Goal: Complete application form: Complete application form

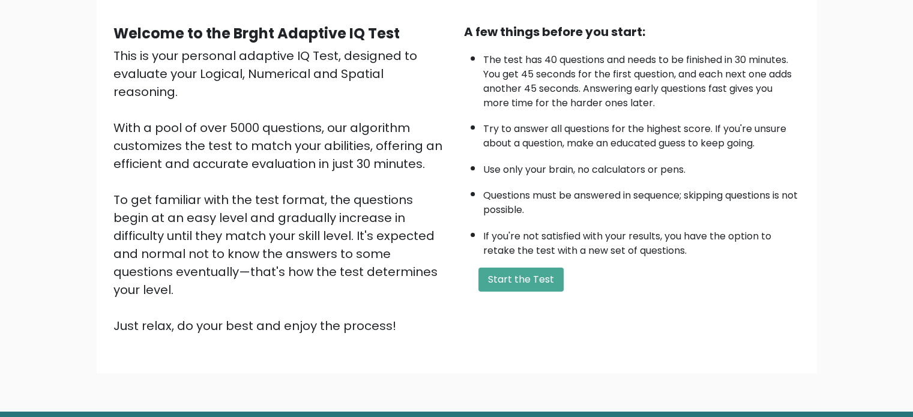
scroll to position [132, 0]
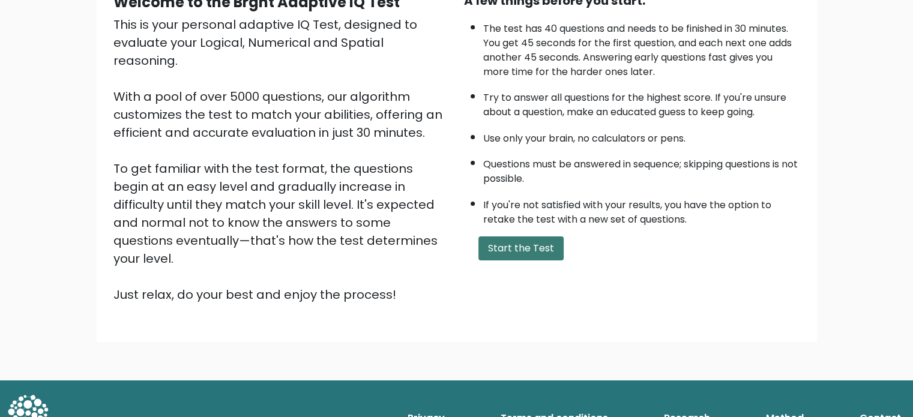
click at [522, 249] on button "Start the Test" at bounding box center [520, 248] width 85 height 24
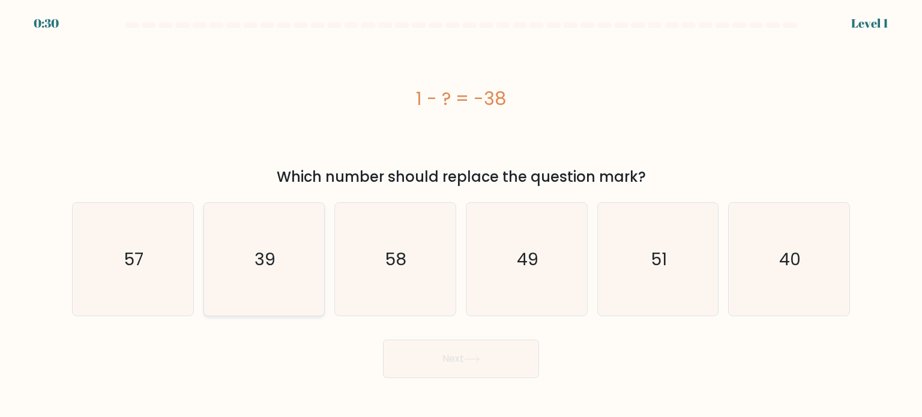
click at [295, 249] on icon "39" at bounding box center [264, 259] width 113 height 113
click at [461, 215] on input "b. 39" at bounding box center [461, 212] width 1 height 6
radio input "true"
click at [456, 355] on button "Next" at bounding box center [461, 359] width 156 height 38
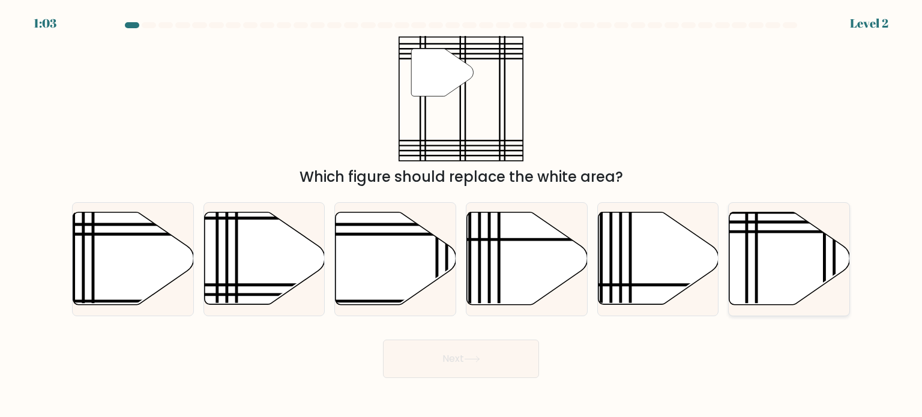
click at [756, 239] on icon at bounding box center [756, 309] width 0 height 243
click at [462, 215] on input "f." at bounding box center [461, 212] width 1 height 6
radio input "true"
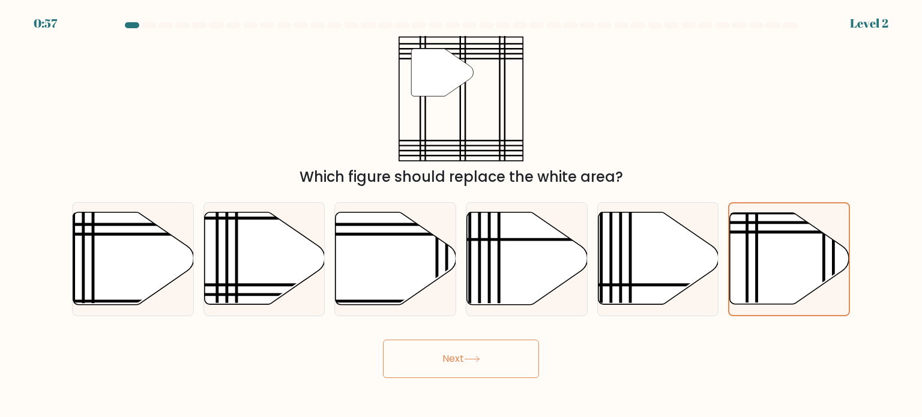
click at [464, 359] on button "Next" at bounding box center [461, 359] width 156 height 38
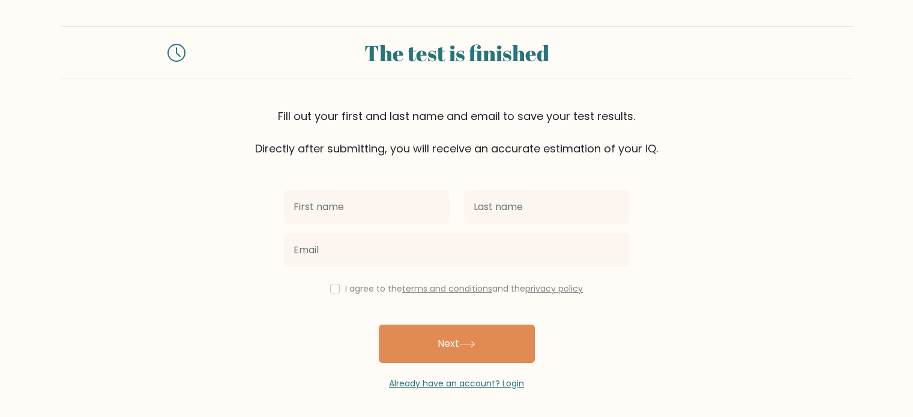
scroll to position [4, 0]
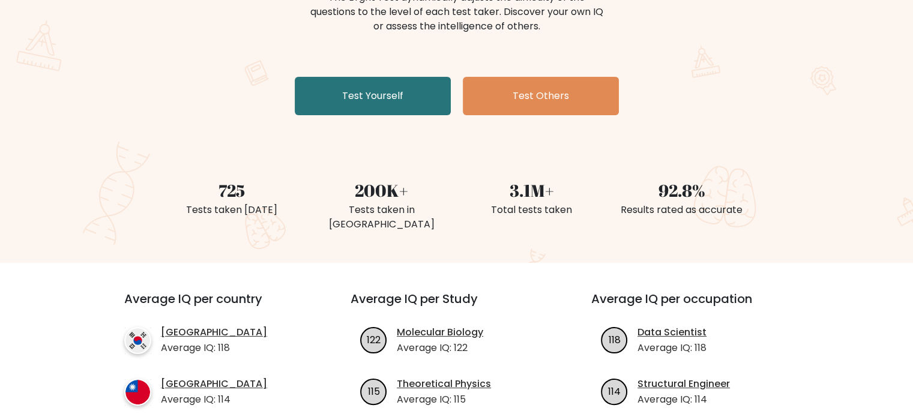
scroll to position [180, 0]
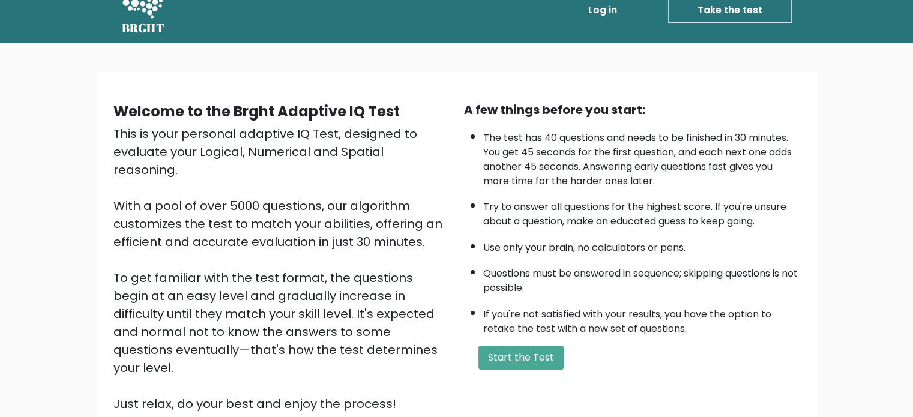
scroll to position [120, 0]
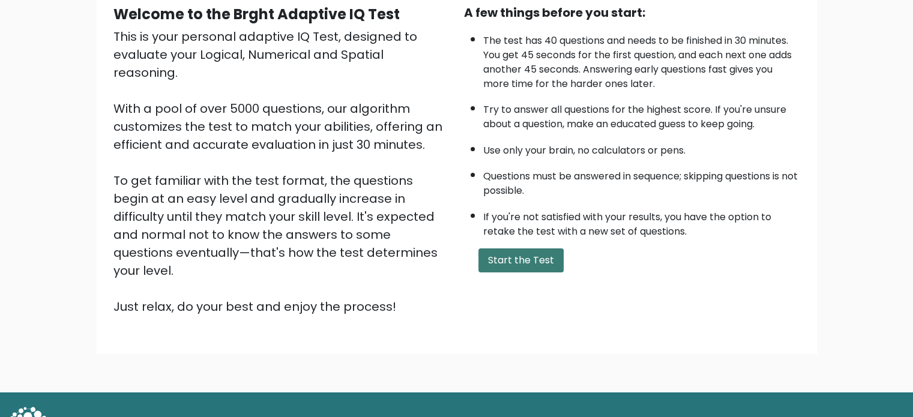
click at [514, 251] on button "Start the Test" at bounding box center [520, 260] width 85 height 24
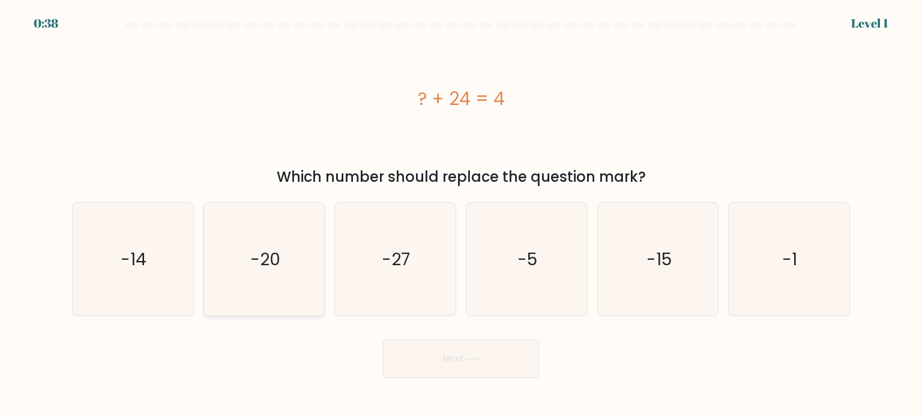
click at [269, 260] on text "-20" at bounding box center [265, 259] width 30 height 24
click at [461, 215] on input "b. -20" at bounding box center [461, 212] width 1 height 6
radio input "true"
click at [432, 350] on button "Next" at bounding box center [461, 359] width 156 height 38
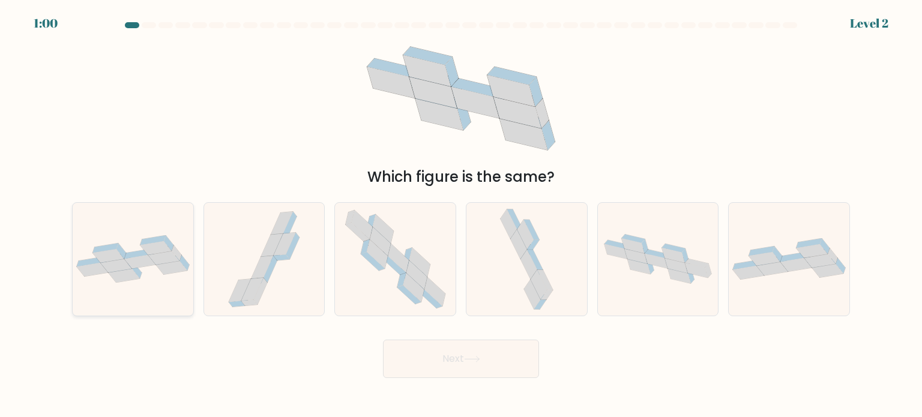
click at [143, 260] on icon at bounding box center [139, 262] width 31 height 14
click at [461, 215] on input "a." at bounding box center [461, 212] width 1 height 6
radio input "true"
click at [468, 370] on button "Next" at bounding box center [461, 359] width 156 height 38
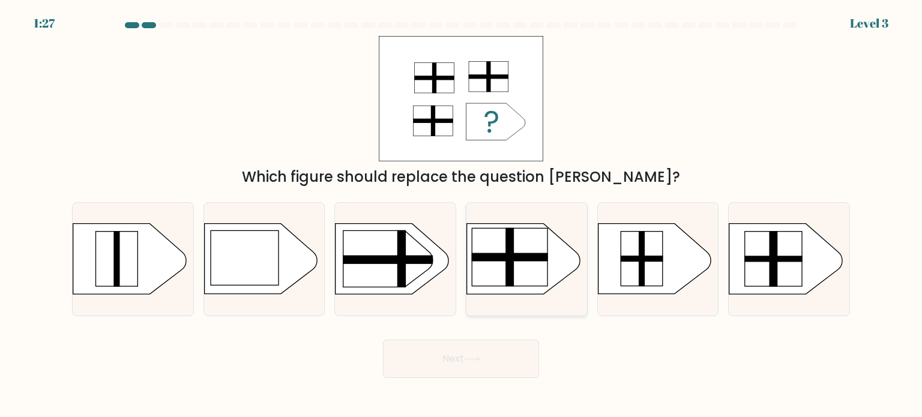
click at [529, 254] on rect at bounding box center [510, 257] width 76 height 8
click at [462, 215] on input "d." at bounding box center [461, 212] width 1 height 6
radio input "true"
click at [477, 349] on button "Next" at bounding box center [461, 359] width 156 height 38
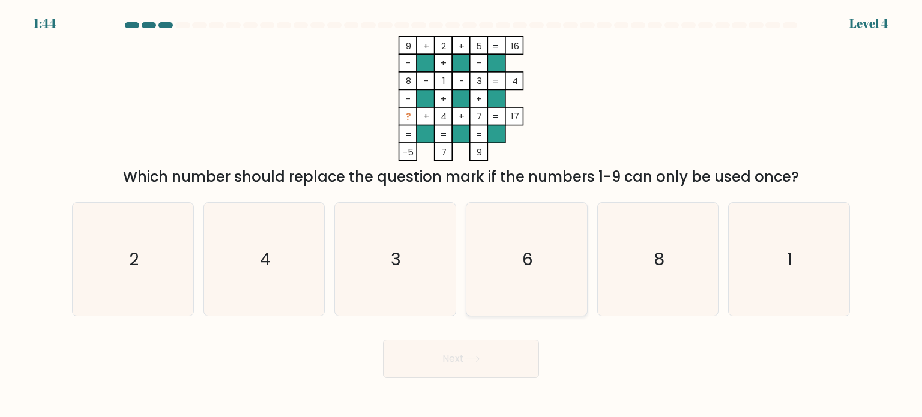
click at [522, 250] on text "6" at bounding box center [527, 259] width 11 height 24
click at [462, 215] on input "d. 6" at bounding box center [461, 212] width 1 height 6
radio input "true"
click at [464, 359] on button "Next" at bounding box center [461, 359] width 156 height 38
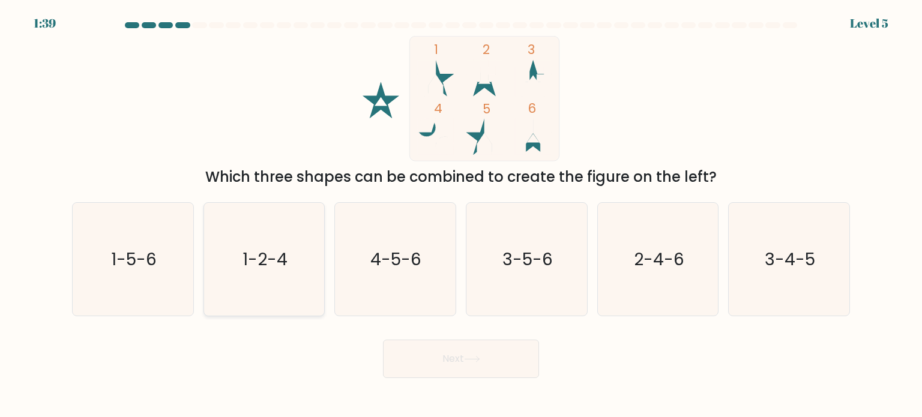
drag, startPoint x: 95, startPoint y: 237, endPoint x: 233, endPoint y: 240, distance: 137.5
click at [96, 236] on icon "1-5-6" at bounding box center [132, 259] width 113 height 113
click at [461, 215] on input "a. 1-5-6" at bounding box center [461, 212] width 1 height 6
radio input "true"
click at [480, 355] on button "Next" at bounding box center [461, 359] width 156 height 38
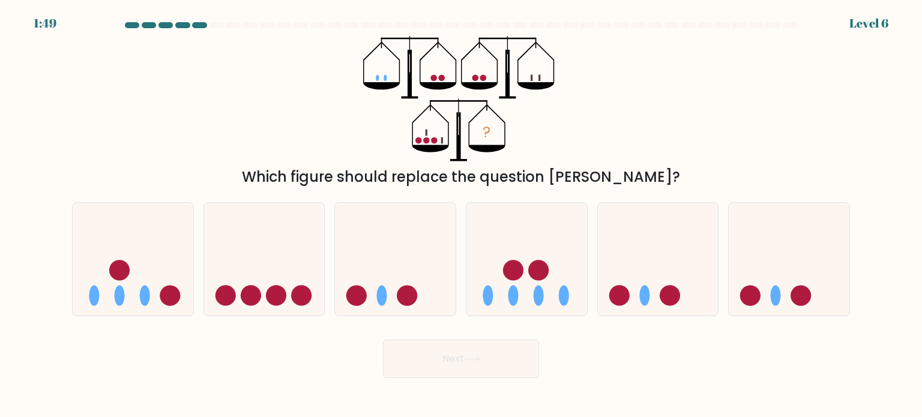
click at [70, 284] on div "a." at bounding box center [132, 259] width 131 height 114
click at [132, 282] on icon at bounding box center [133, 259] width 121 height 100
click at [461, 215] on input "a." at bounding box center [461, 212] width 1 height 6
radio input "true"
click at [480, 361] on icon at bounding box center [472, 359] width 16 height 7
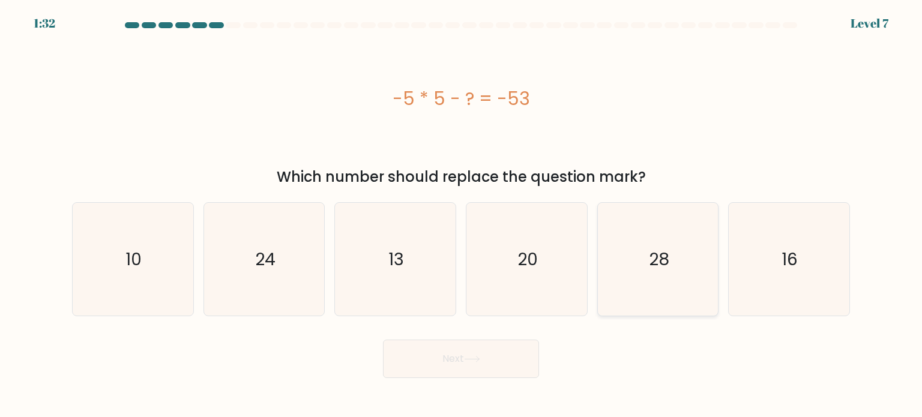
drag, startPoint x: 661, startPoint y: 239, endPoint x: 619, endPoint y: 257, distance: 45.4
click at [661, 239] on icon "28" at bounding box center [657, 259] width 113 height 113
click at [462, 215] on input "e. 28" at bounding box center [461, 212] width 1 height 6
radio input "true"
click at [457, 356] on button "Next" at bounding box center [461, 359] width 156 height 38
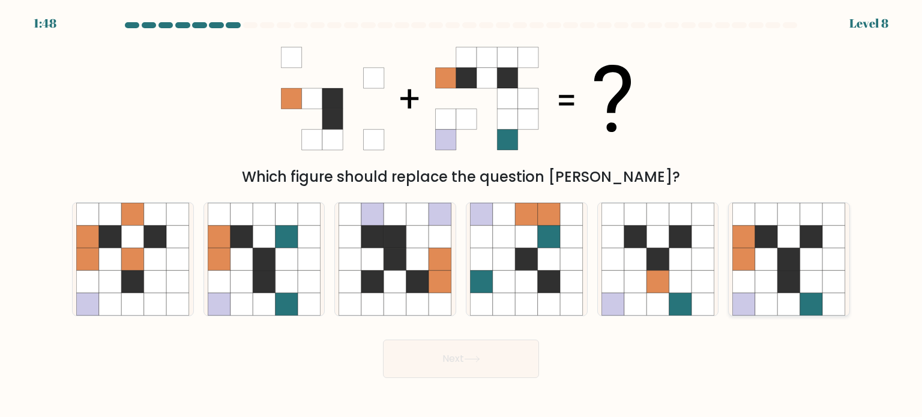
click at [788, 272] on icon at bounding box center [789, 281] width 23 height 23
click at [462, 215] on input "f." at bounding box center [461, 212] width 1 height 6
radio input "true"
click at [497, 356] on button "Next" at bounding box center [461, 359] width 156 height 38
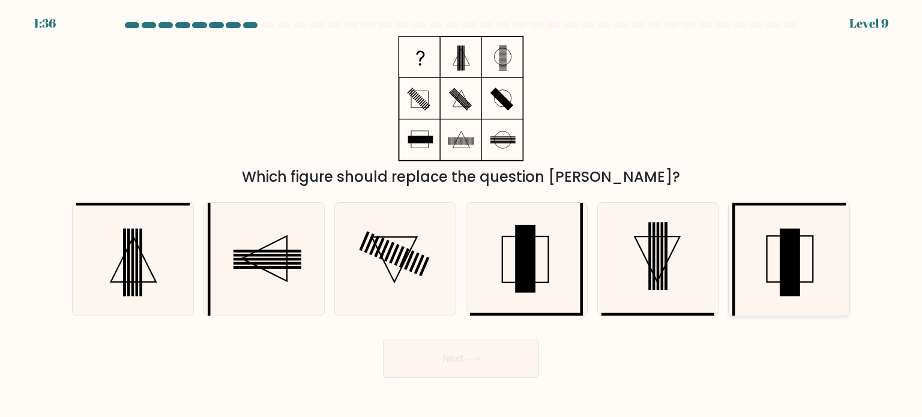
click at [807, 280] on icon at bounding box center [788, 259] width 113 height 113
click at [462, 215] on input "f." at bounding box center [461, 212] width 1 height 6
radio input "true"
click at [439, 361] on button "Next" at bounding box center [461, 359] width 156 height 38
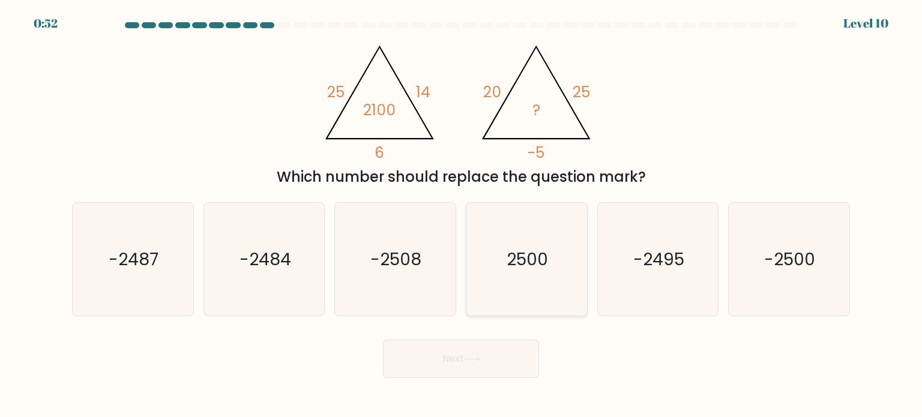
click at [539, 253] on text "2500" at bounding box center [527, 259] width 41 height 24
click at [462, 215] on input "d. 2500" at bounding box center [461, 212] width 1 height 6
radio input "true"
click at [485, 364] on button "Next" at bounding box center [461, 359] width 156 height 38
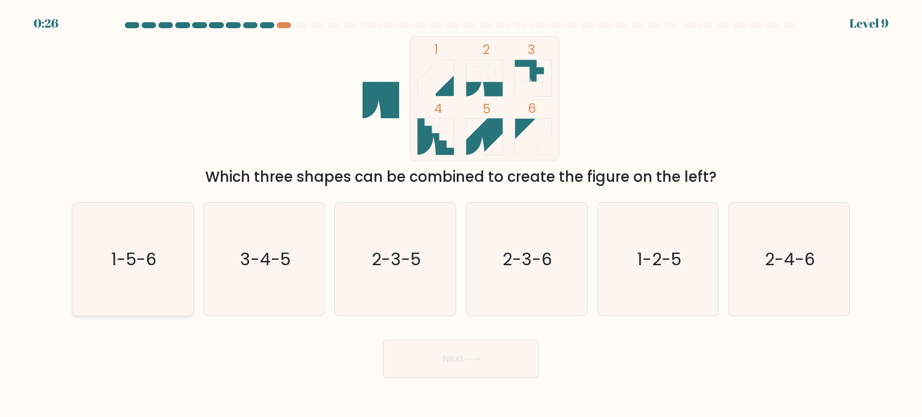
click at [115, 237] on icon "1-5-6" at bounding box center [132, 259] width 113 height 113
click at [461, 215] on input "a. 1-5-6" at bounding box center [461, 212] width 1 height 6
radio input "true"
click at [457, 362] on button "Next" at bounding box center [461, 359] width 156 height 38
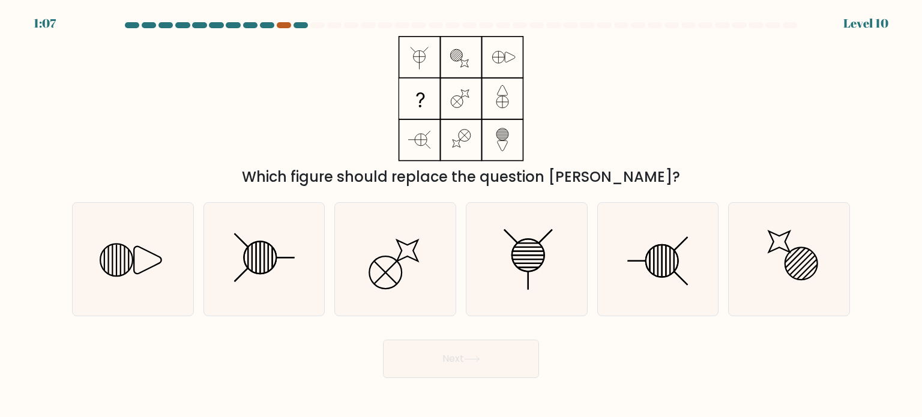
click at [283, 25] on div at bounding box center [284, 25] width 14 height 6
click at [289, 257] on line at bounding box center [284, 257] width 19 height 0
click at [461, 215] on input "b." at bounding box center [461, 212] width 1 height 6
radio input "true"
click at [451, 348] on button "Next" at bounding box center [461, 359] width 156 height 38
